Goal: Task Accomplishment & Management: Complete application form

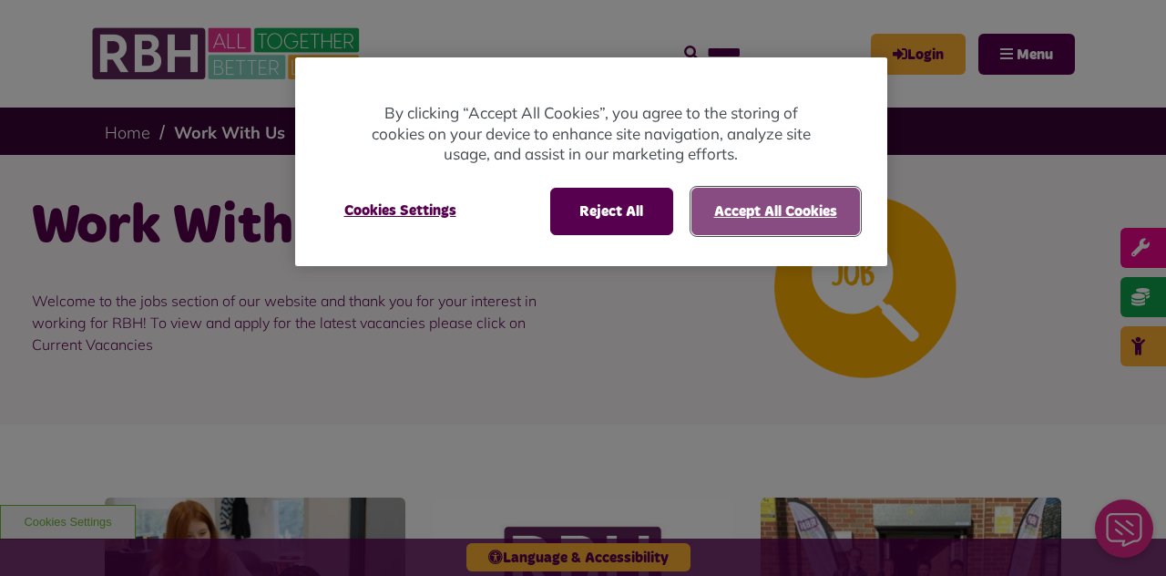
click at [784, 215] on button "Accept All Cookies" at bounding box center [775, 211] width 169 height 47
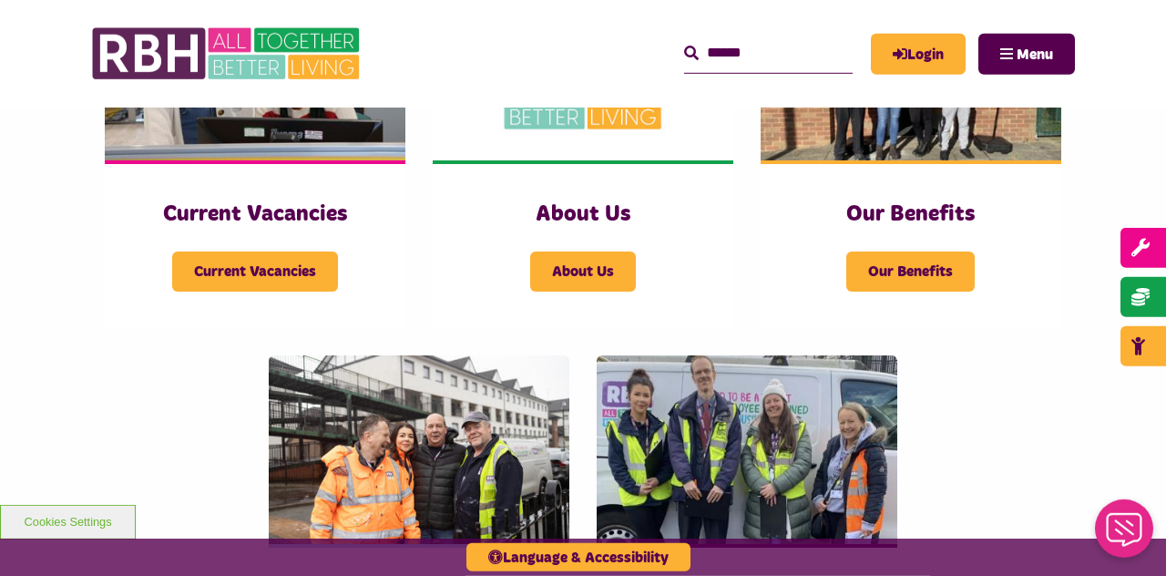
scroll to position [535, 0]
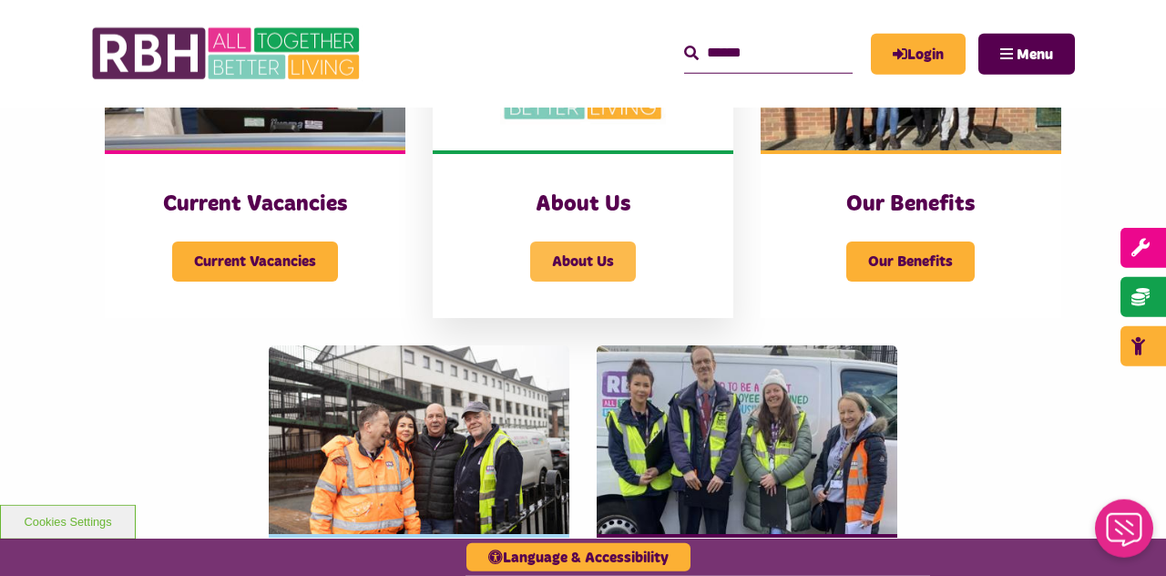
click at [589, 257] on span "About Us" at bounding box center [583, 261] width 106 height 40
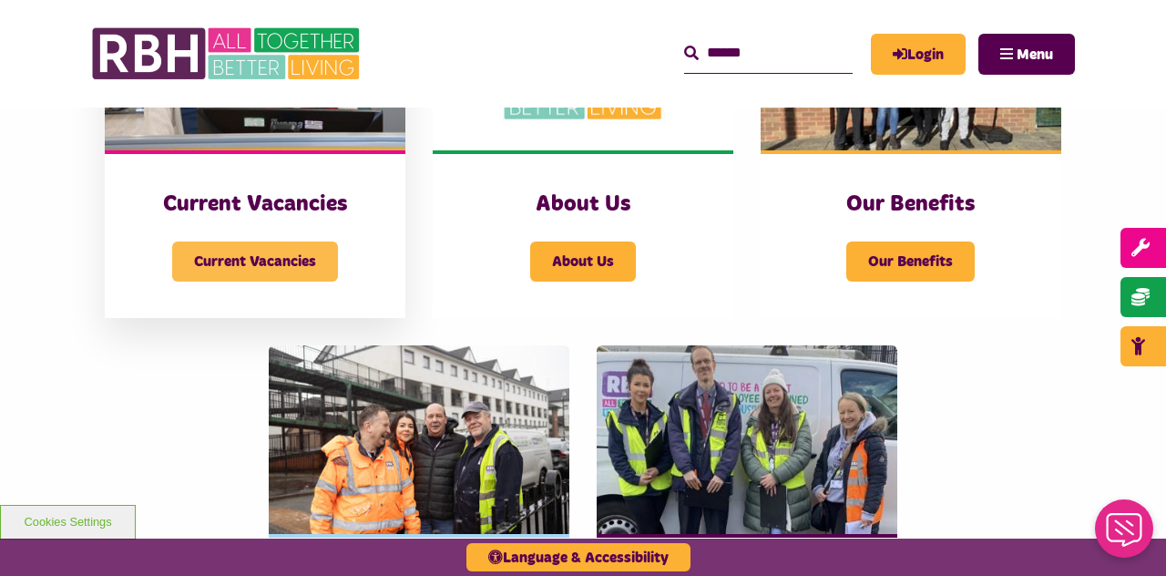
click at [298, 254] on span "Current Vacancies" at bounding box center [255, 261] width 166 height 40
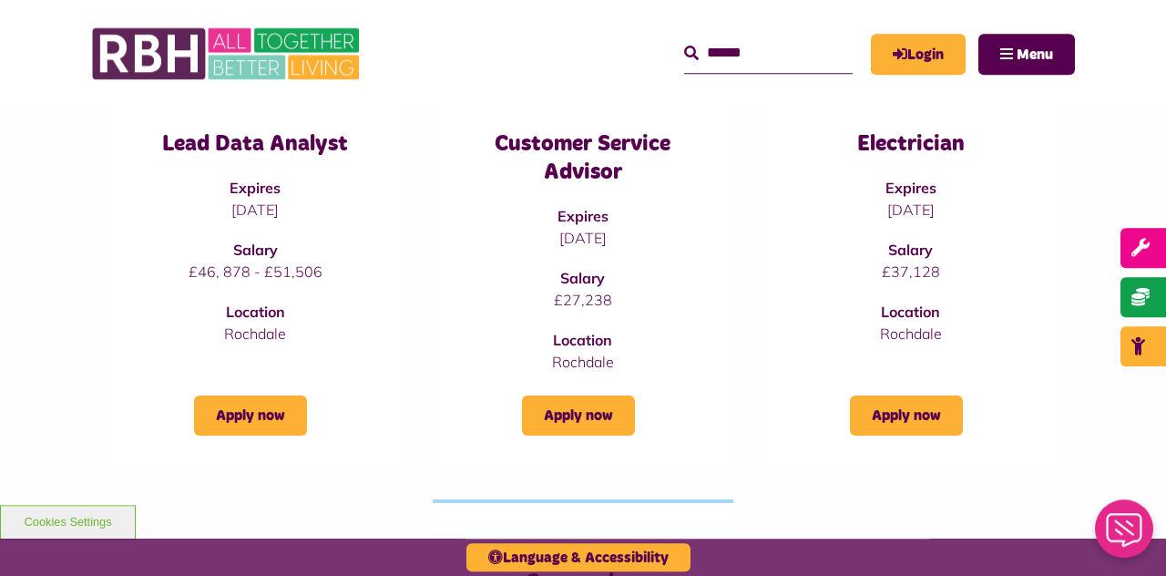
scroll to position [281, 0]
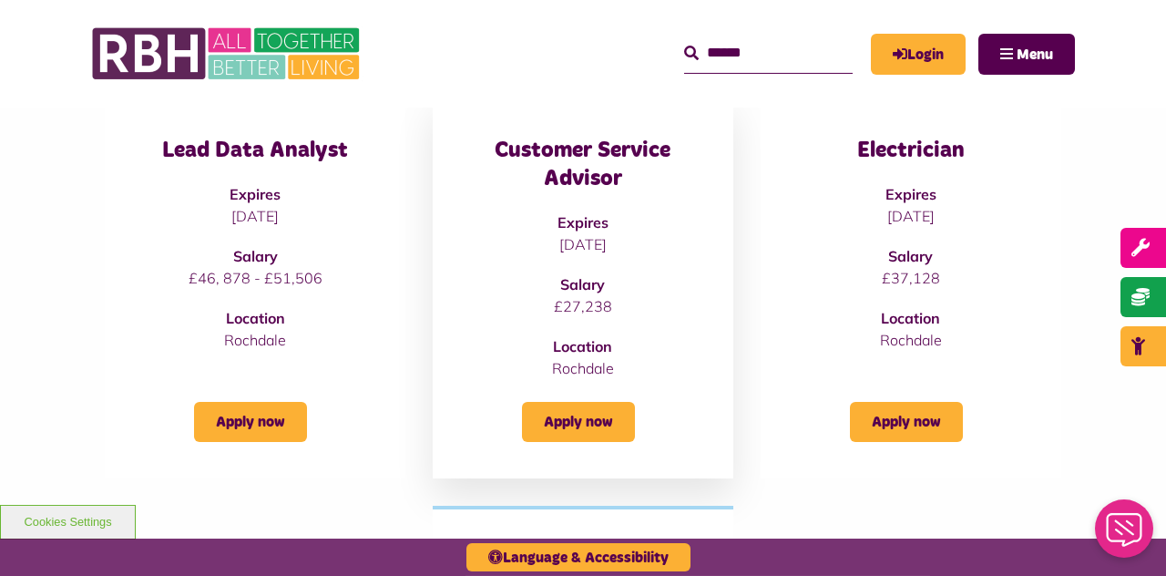
click at [587, 168] on h3 "Customer Service Advisor" at bounding box center [583, 165] width 228 height 56
click at [639, 420] on div "Apply now" at bounding box center [583, 410] width 228 height 63
click at [619, 425] on link "Apply now" at bounding box center [578, 422] width 113 height 40
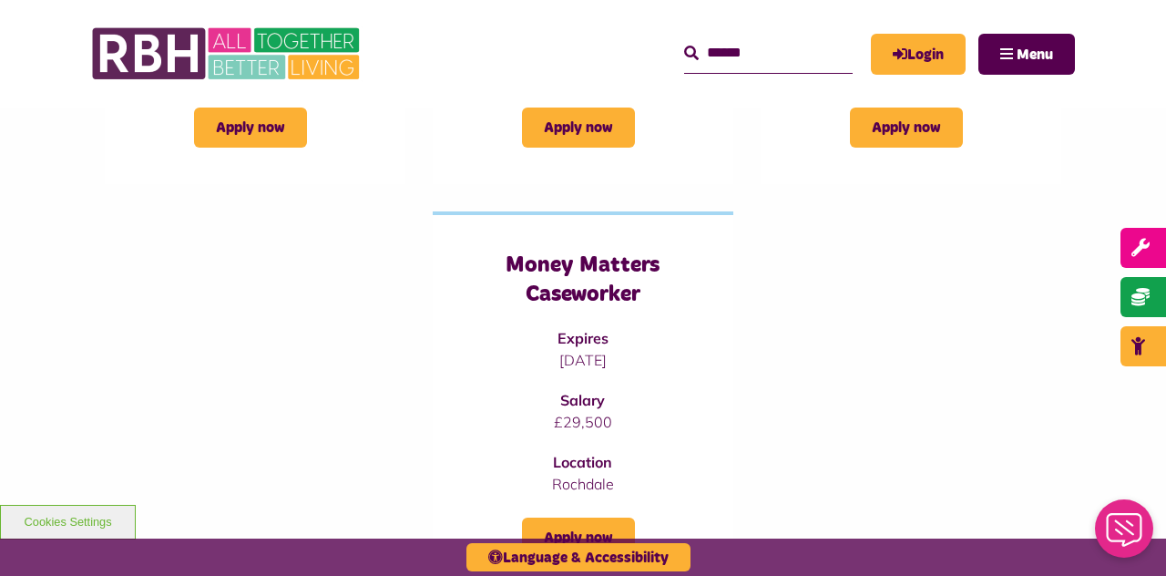
scroll to position [681, 0]
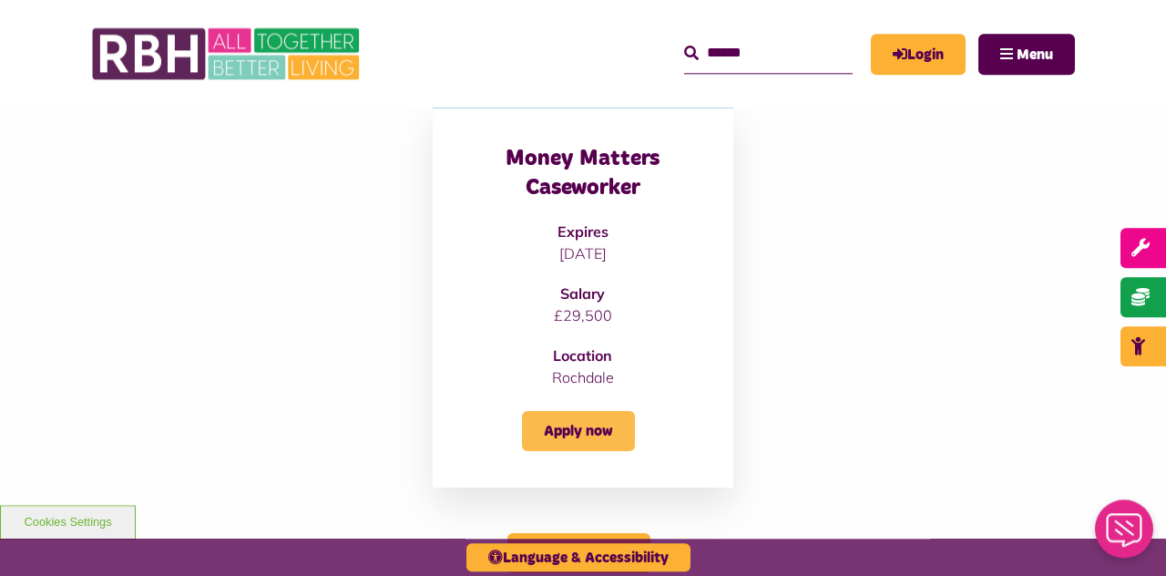
click at [608, 425] on link "Apply now" at bounding box center [578, 431] width 113 height 40
